Goal: Information Seeking & Learning: Understand process/instructions

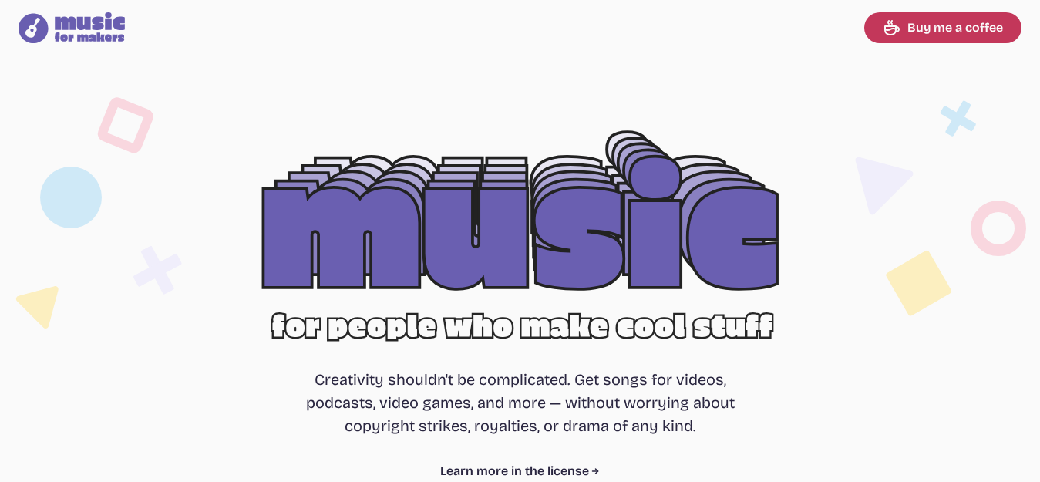
select select "most popular"
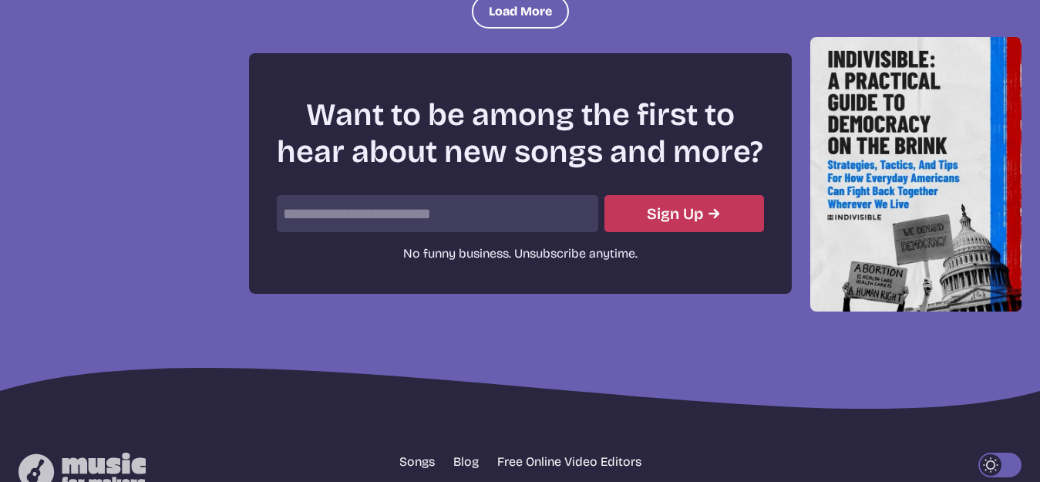
scroll to position [1978, 0]
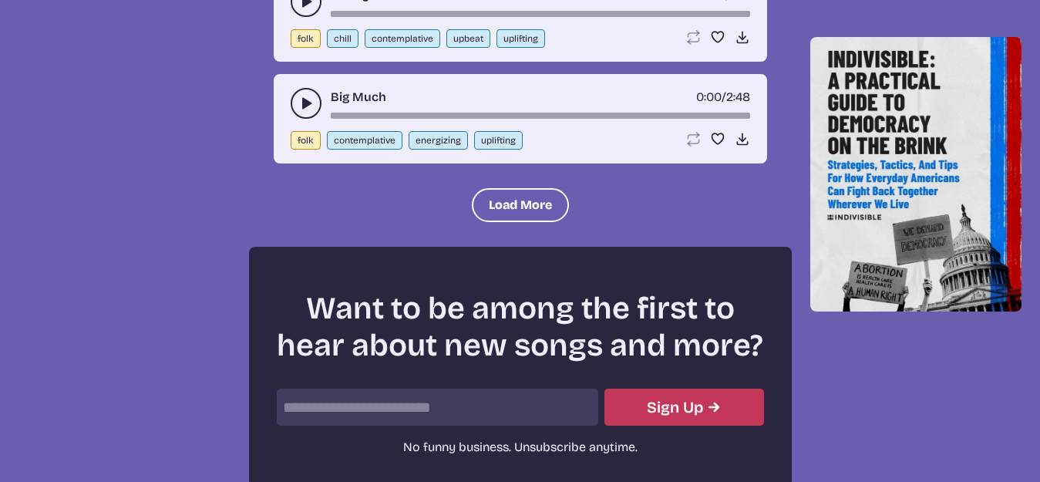
click at [398, 397] on input "email" at bounding box center [437, 406] width 321 height 37
type input "*"
type input "*******"
click at [604, 388] on button "Sign Up" at bounding box center [684, 406] width 160 height 37
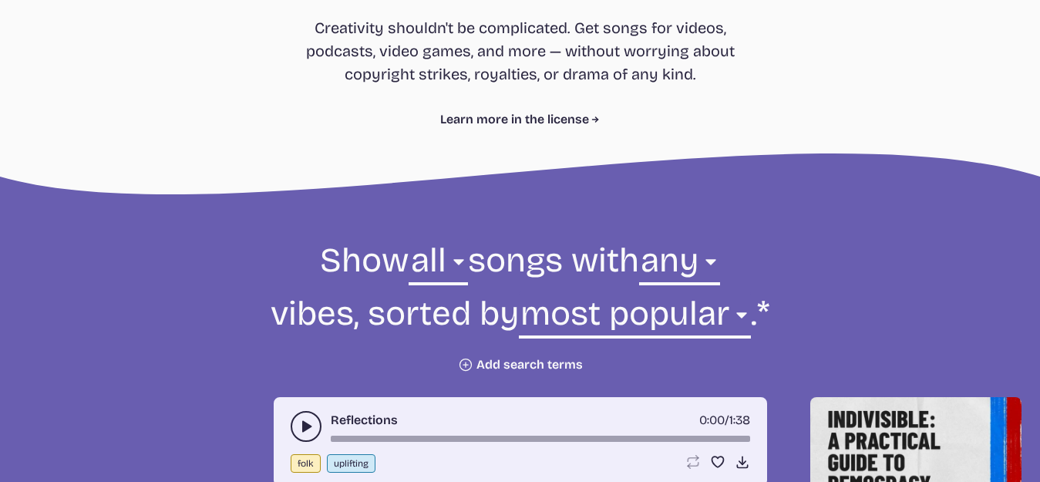
scroll to position [395, 0]
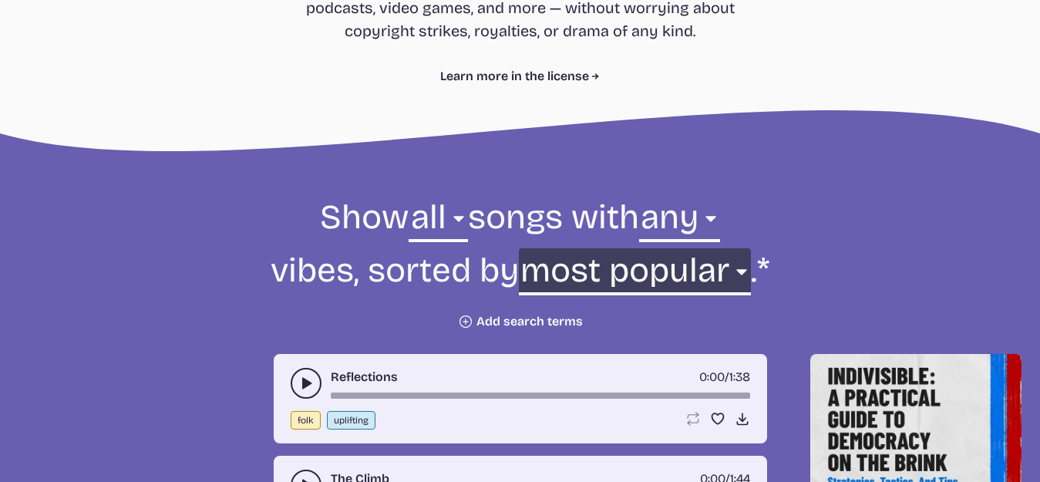
click at [553, 269] on select "newest oldest most popular least popular name" at bounding box center [635, 274] width 232 height 53
click at [519, 248] on select "newest oldest most popular least popular name" at bounding box center [635, 274] width 232 height 53
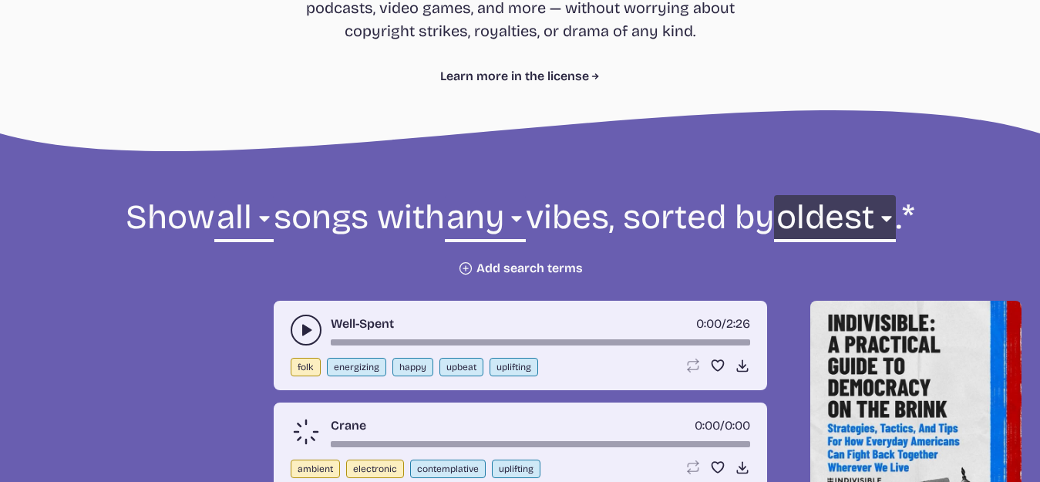
click at [774, 248] on select "newest oldest most popular least popular name" at bounding box center [834, 221] width 121 height 53
select select "newest"
click at [774, 248] on select "newest oldest most popular least popular name" at bounding box center [834, 221] width 121 height 53
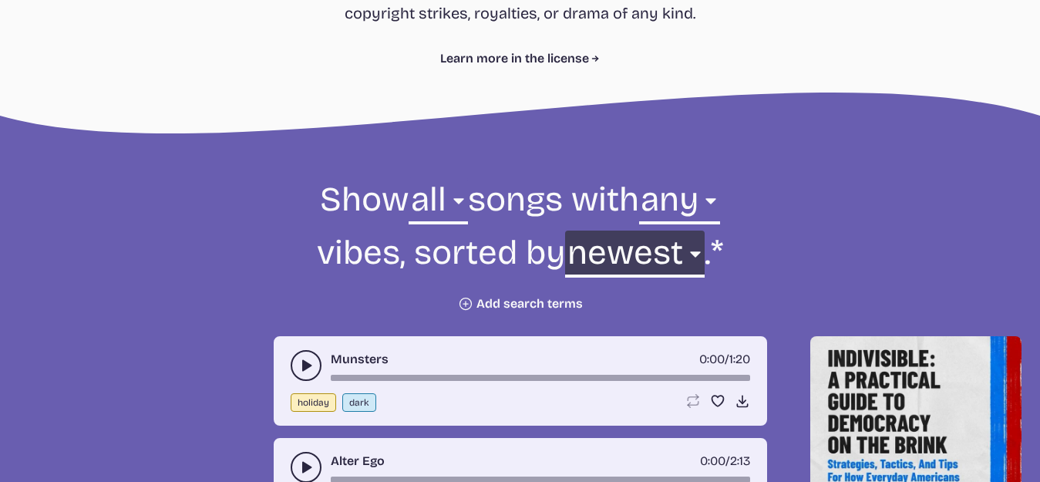
scroll to position [426, 0]
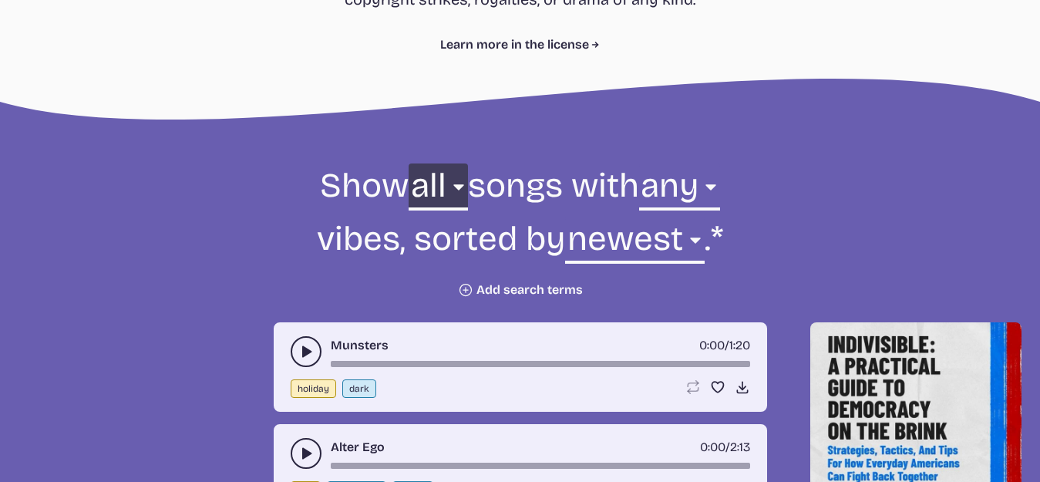
click at [408, 190] on select "all ambient cinematic electronic folk holiday jazz pop rock world" at bounding box center [437, 189] width 59 height 53
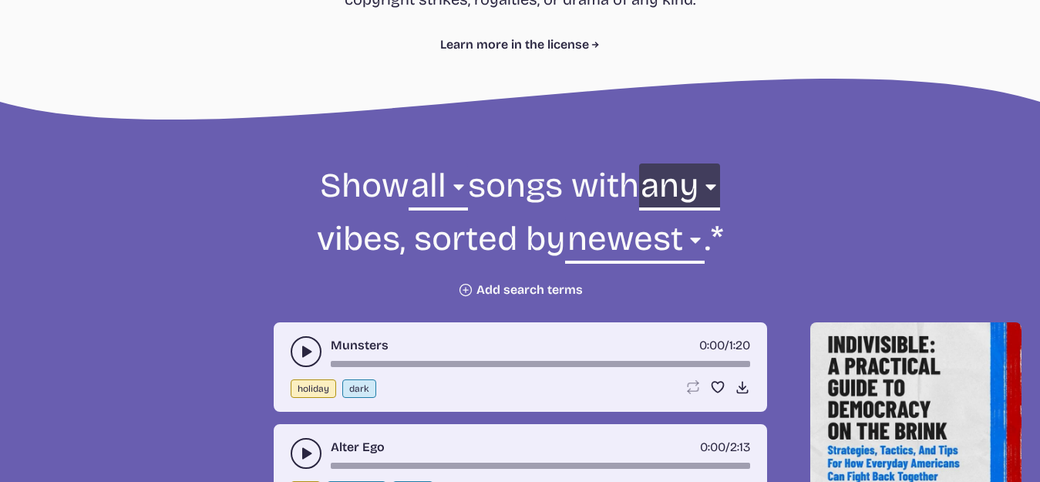
click at [639, 188] on select "any aggressive chill contemplative dark dramatic easygoing energizing happy ser…" at bounding box center [679, 189] width 81 height 53
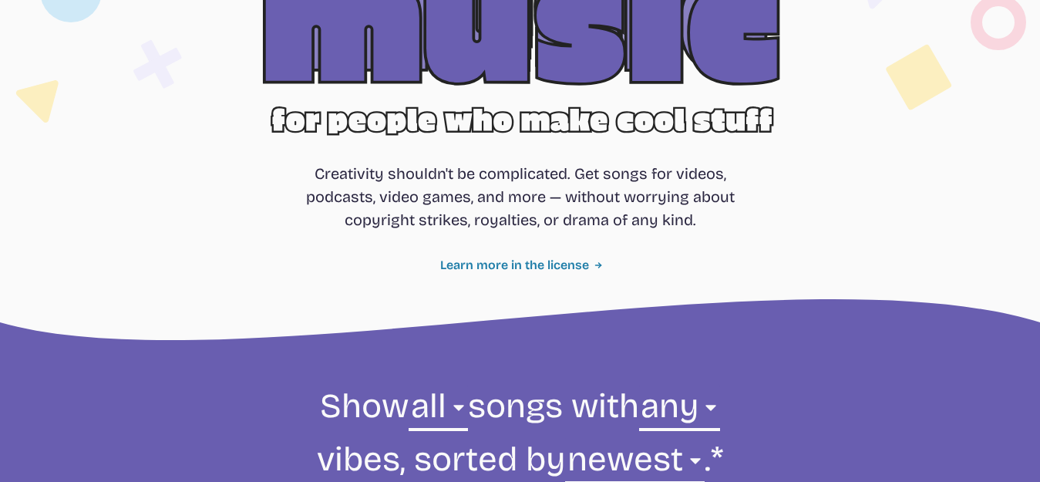
click at [543, 264] on link "Learn more in the license" at bounding box center [520, 265] width 160 height 18
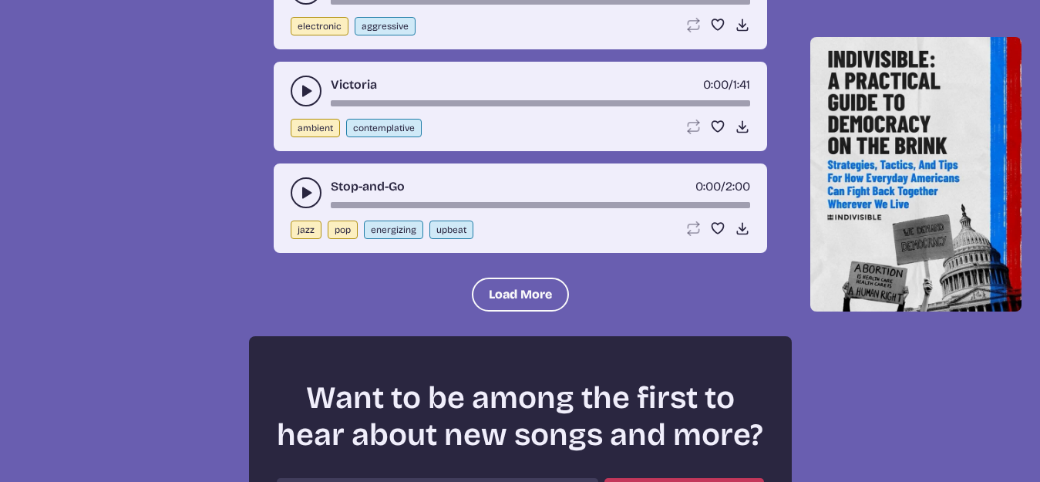
scroll to position [333, 0]
